Goal: Task Accomplishment & Management: Use online tool/utility

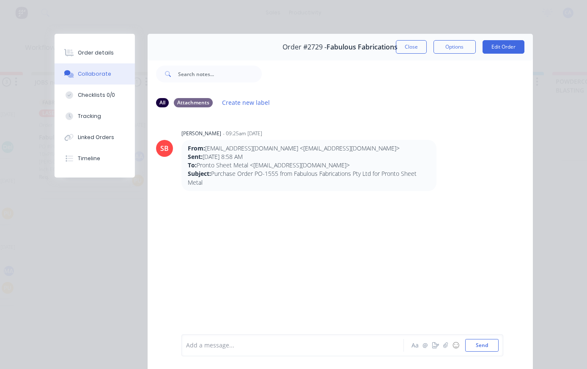
scroll to position [43, 0]
click at [410, 51] on button "Close" at bounding box center [411, 47] width 31 height 14
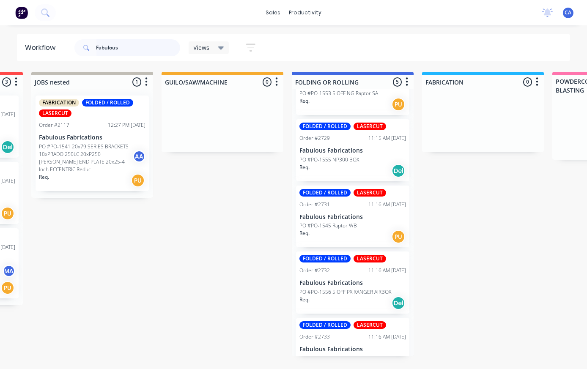
scroll to position [3, 377]
type input "F"
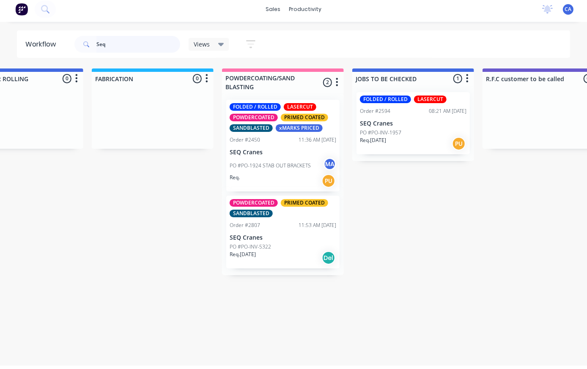
scroll to position [0, 709]
type input "Seq"
click at [426, 124] on p "SEQ Cranes" at bounding box center [412, 127] width 107 height 7
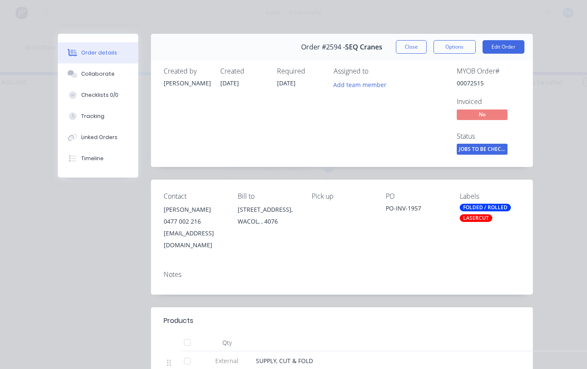
click at [88, 80] on button "Collaborate" at bounding box center [98, 73] width 80 height 21
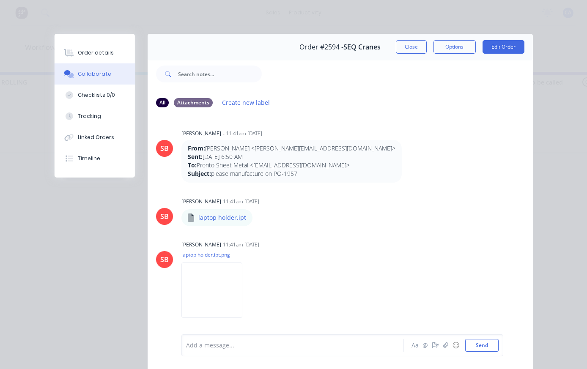
click at [443, 346] on button "button" at bounding box center [446, 345] width 10 height 10
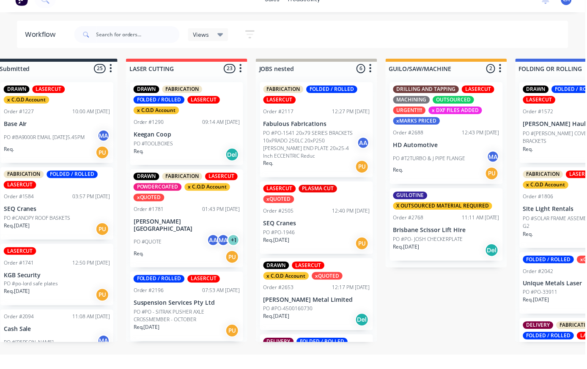
scroll to position [0, 118]
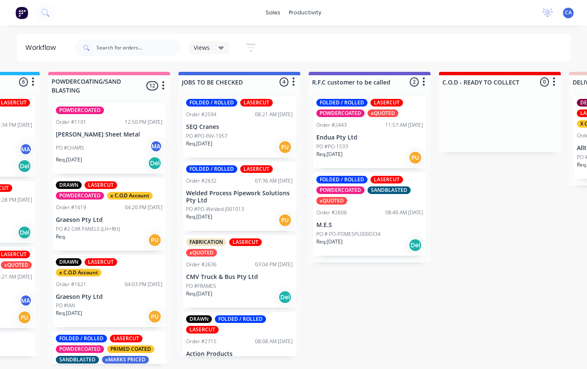
click at [226, 124] on p "SEQ Cranes" at bounding box center [239, 127] width 107 height 7
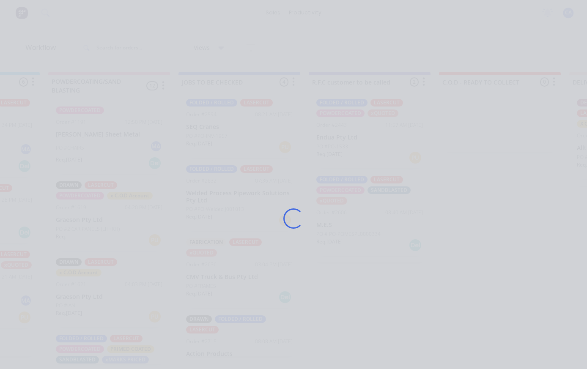
scroll to position [9, 882]
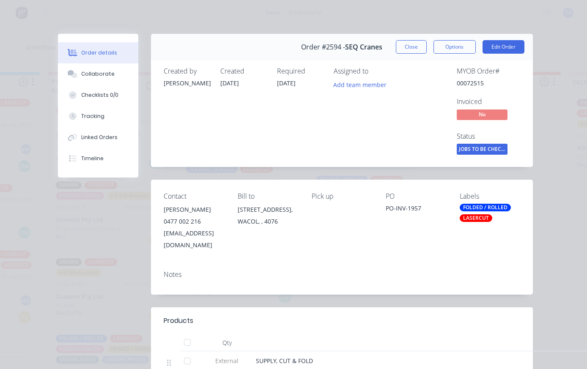
click at [417, 41] on button "Close" at bounding box center [411, 47] width 31 height 14
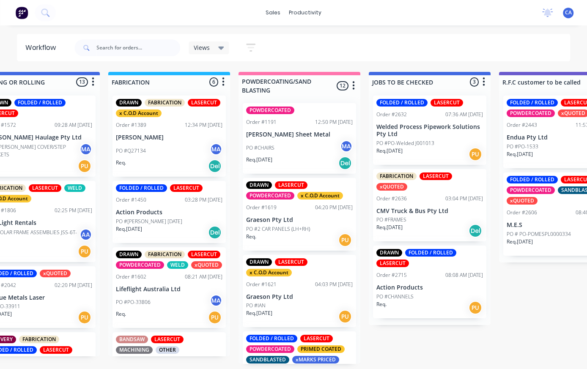
scroll to position [9, 691]
click at [439, 175] on div "FABRICATION LASERCUT xQUOTED" at bounding box center [430, 182] width 107 height 18
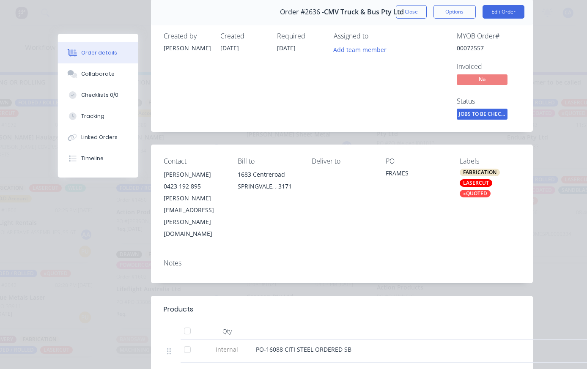
scroll to position [36, 0]
click at [85, 76] on div "Collaborate" at bounding box center [97, 74] width 33 height 8
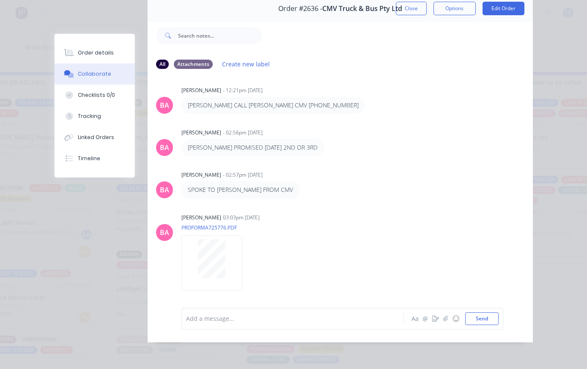
scroll to position [55, 0]
click at [82, 53] on div "Order details" at bounding box center [96, 53] width 36 height 8
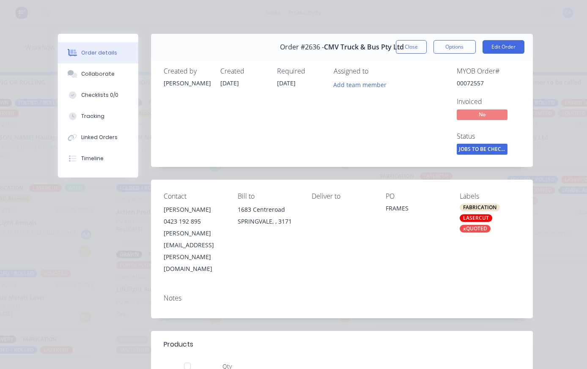
scroll to position [0, 0]
click at [420, 49] on button "Close" at bounding box center [411, 47] width 31 height 14
